Goal: Communication & Community: Answer question/provide support

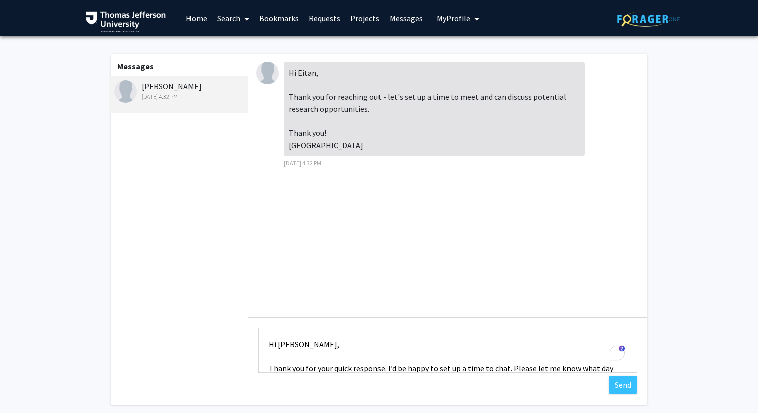
click at [304, 343] on textarea "Hi [PERSON_NAME], Thank you for your quick response. I’d be happy to set up a t…" at bounding box center [447, 349] width 379 height 45
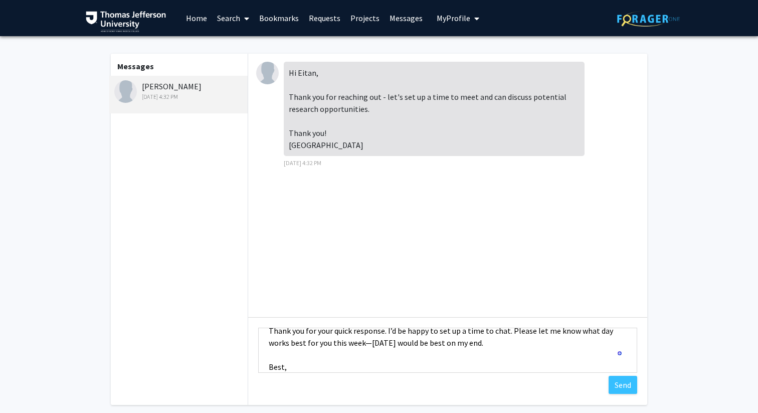
scroll to position [40, 0]
click at [368, 340] on textarea "Hi [PERSON_NAME]! Thank you for your quick response. I’d be happy to set up a t…" at bounding box center [447, 349] width 379 height 45
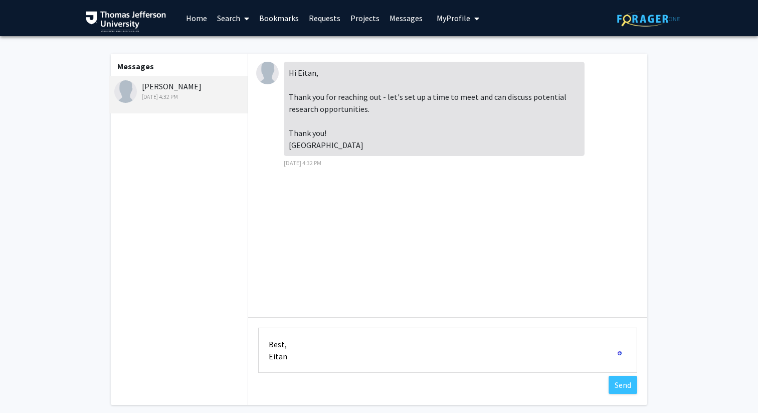
scroll to position [0, 0]
click at [486, 337] on textarea "Hi [PERSON_NAME]! Thank you for your quick response. I’d be happy to set up a t…" at bounding box center [447, 349] width 379 height 45
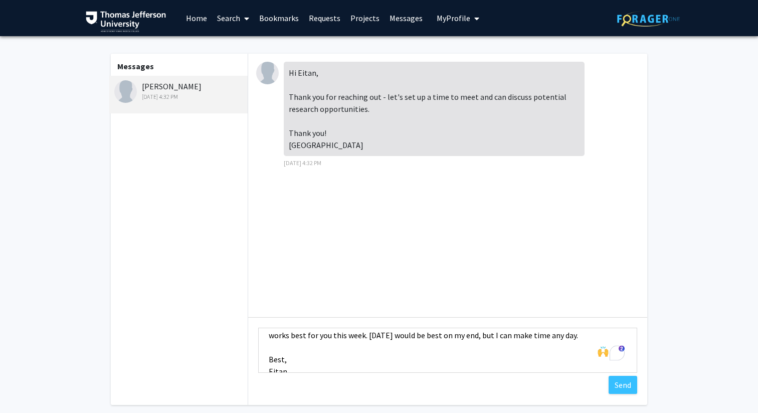
drag, startPoint x: 582, startPoint y: 334, endPoint x: 492, endPoint y: 334, distance: 89.7
click at [492, 334] on textarea "Hi [PERSON_NAME]! Thank you for your quick response. I’d be happy to set up a t…" at bounding box center [447, 349] width 379 height 45
click at [521, 336] on textarea "Hi [PERSON_NAME]! Thank you for your quick response. I’d be happy to set up a t…" at bounding box center [447, 349] width 379 height 45
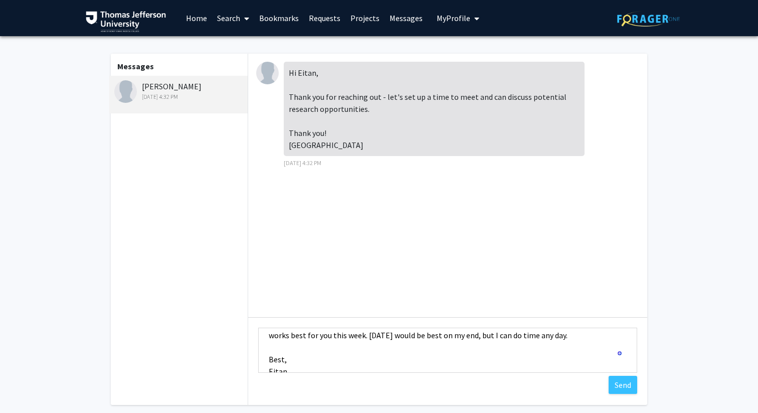
drag, startPoint x: 555, startPoint y: 335, endPoint x: 600, endPoint y: 335, distance: 44.1
click at [596, 335] on textarea "Hi [PERSON_NAME]! Thank you for your quick response. I’d be happy to set up a t…" at bounding box center [447, 349] width 379 height 45
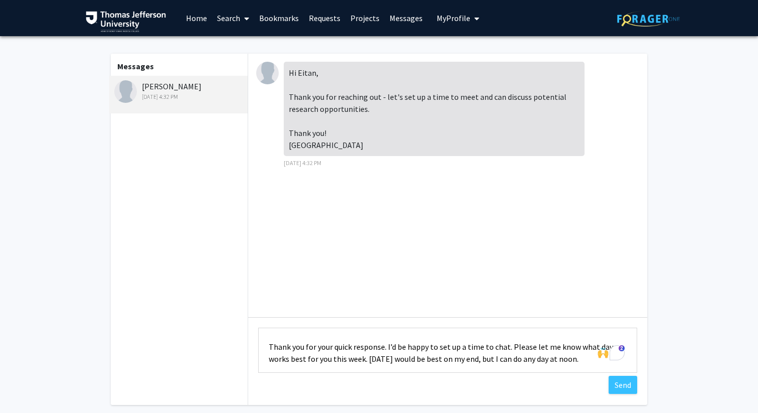
scroll to position [5, 0]
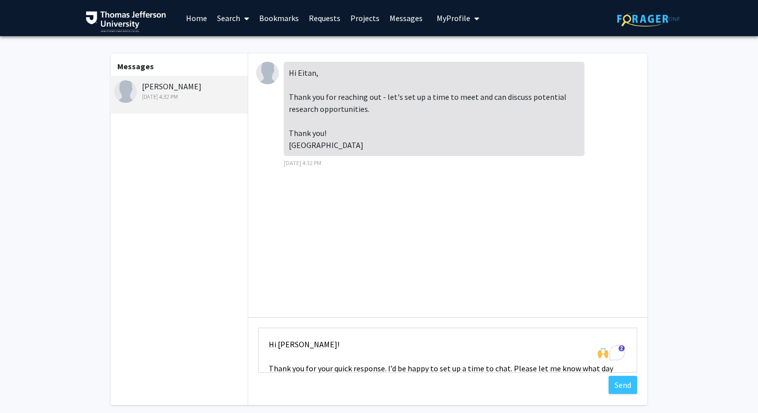
click at [292, 342] on textarea "Hi [PERSON_NAME]! Thank you for your quick response. I’d be happy to set up a t…" at bounding box center [447, 349] width 379 height 45
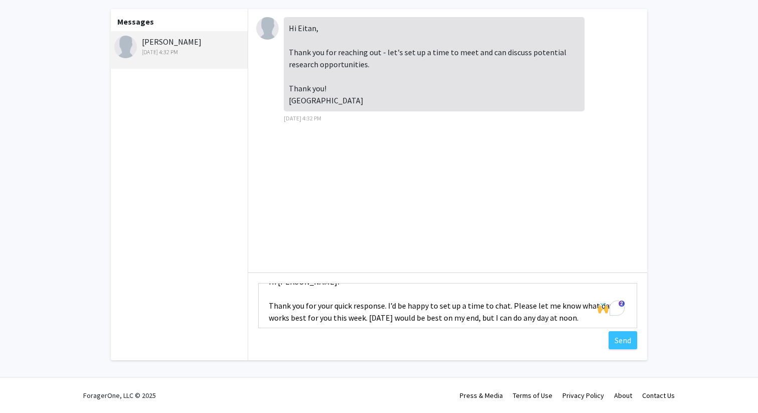
scroll to position [19, 0]
click at [326, 304] on textarea "Hi [PERSON_NAME]! Thank you for your quick response. I’d be happy to set up a t…" at bounding box center [447, 305] width 379 height 45
click at [349, 307] on textarea "Hi [PERSON_NAME]! Thank you for the quick response. I’d be happy to set up a ti…" at bounding box center [447, 305] width 379 height 45
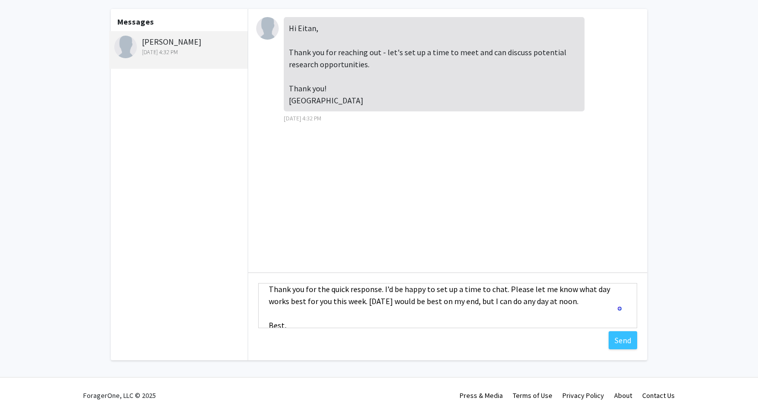
scroll to position [37, 0]
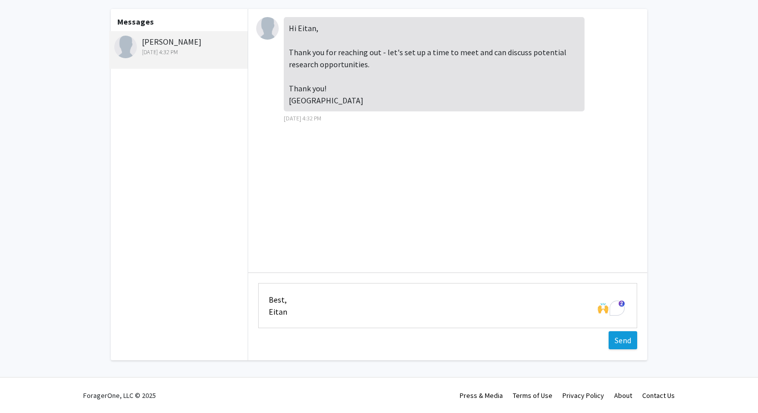
type textarea "Hi [PERSON_NAME]! Thank you for the quick response. I’d be happy to set up a ti…"
click at [628, 342] on button "Send" at bounding box center [623, 340] width 29 height 18
